Goal: Task Accomplishment & Management: Manage account settings

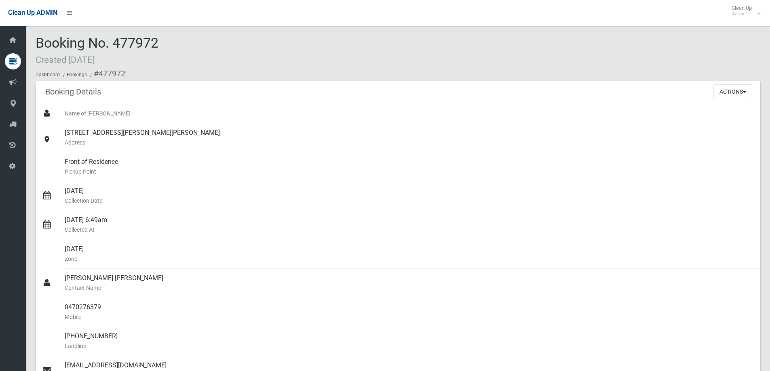
scroll to position [455, 0]
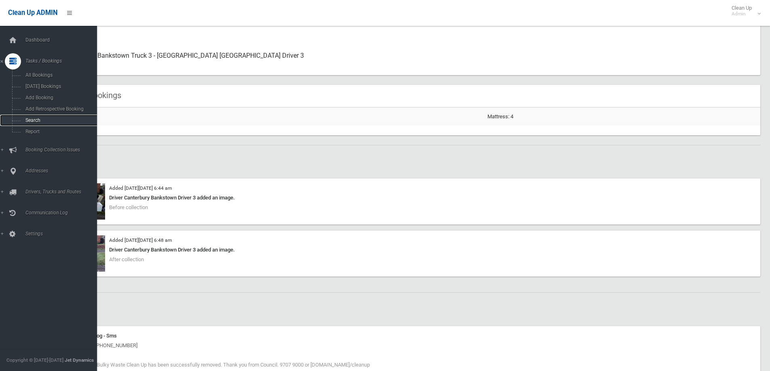
click at [42, 119] on span "Search" at bounding box center [59, 121] width 73 height 6
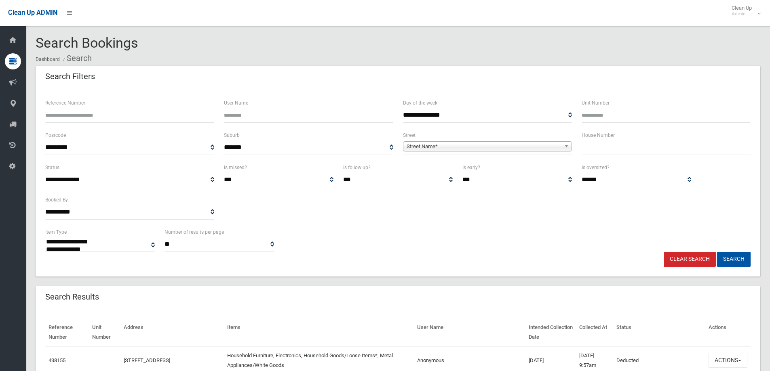
select select
click at [192, 112] on input "Reference Number" at bounding box center [129, 115] width 169 height 15
type input "******"
click at [717, 252] on button "Search" at bounding box center [734, 259] width 34 height 15
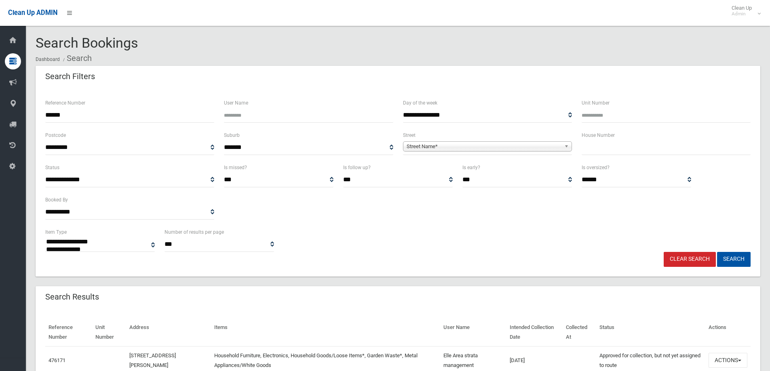
select select
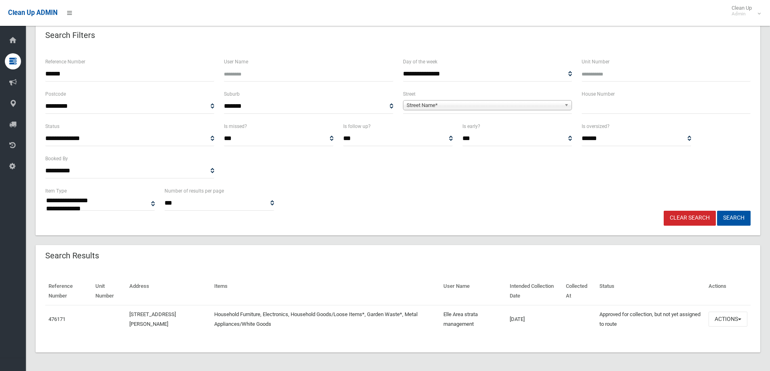
scroll to position [42, 0]
click at [722, 324] on button "Actions" at bounding box center [727, 318] width 39 height 15
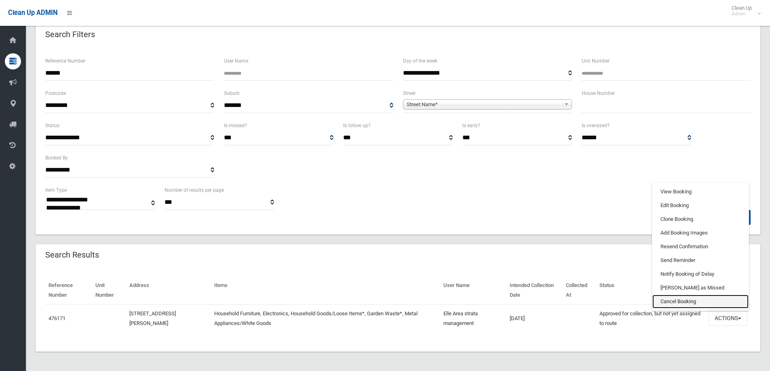
click at [712, 301] on link "Cancel Booking" at bounding box center [700, 302] width 96 height 14
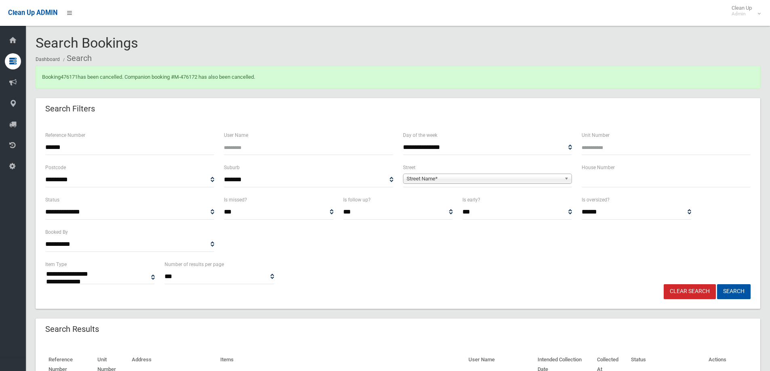
select select
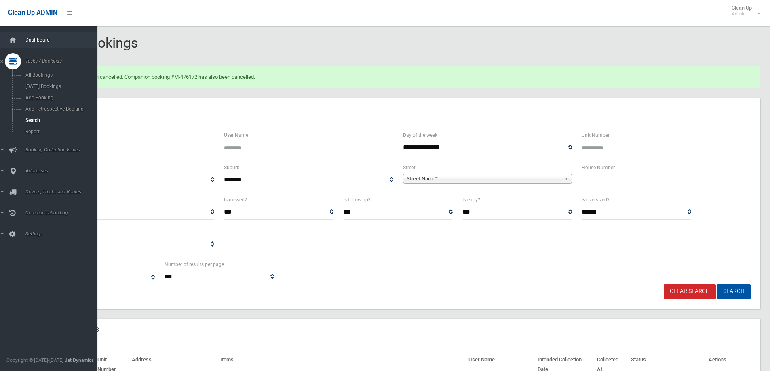
click at [38, 36] on link "Dashboard" at bounding box center [51, 40] width 103 height 16
